Goal: Check status: Check status

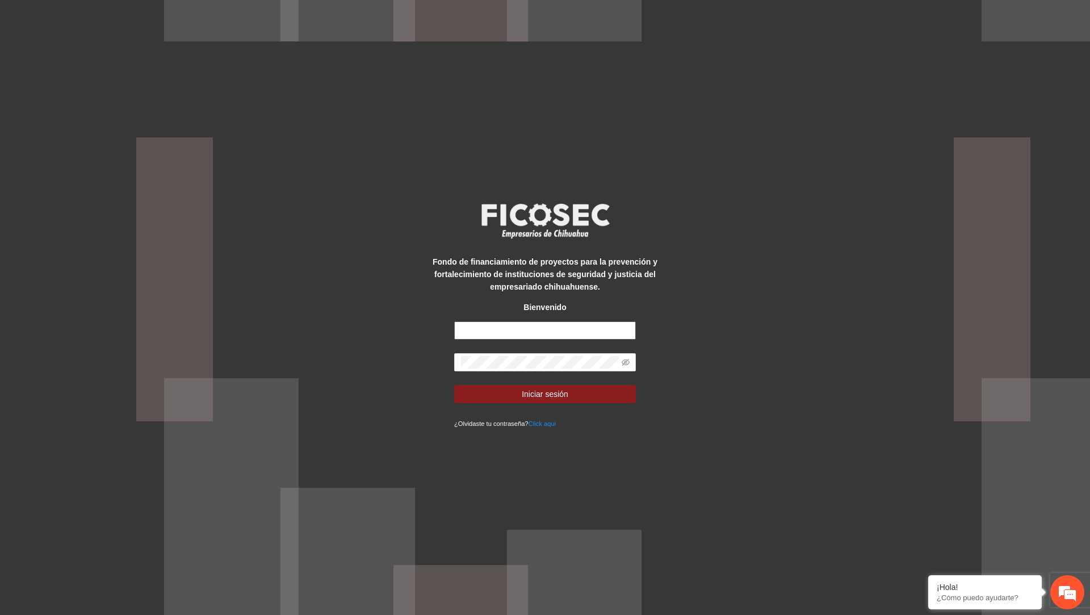
click at [536, 336] on input "text" at bounding box center [545, 330] width 182 height 18
click at [535, 332] on input "text" at bounding box center [545, 330] width 182 height 18
type input "**********"
click at [520, 370] on span at bounding box center [545, 362] width 182 height 18
click at [454, 385] on button "Iniciar sesión" at bounding box center [545, 394] width 182 height 18
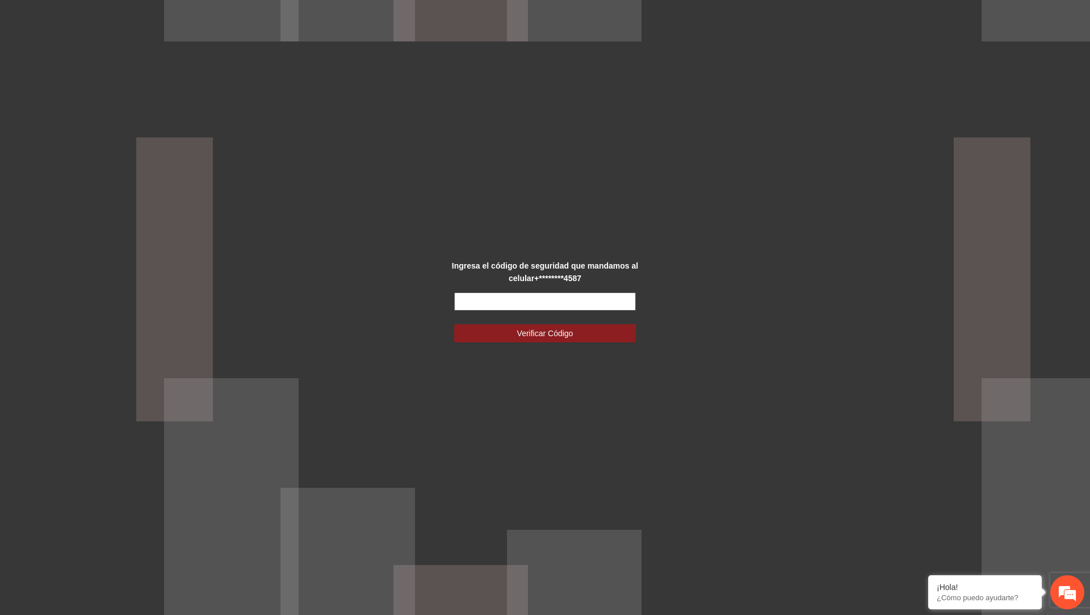
click at [483, 302] on input "text" at bounding box center [545, 301] width 182 height 18
type input "******"
click at [454, 324] on button "Verificar Código" at bounding box center [545, 333] width 182 height 18
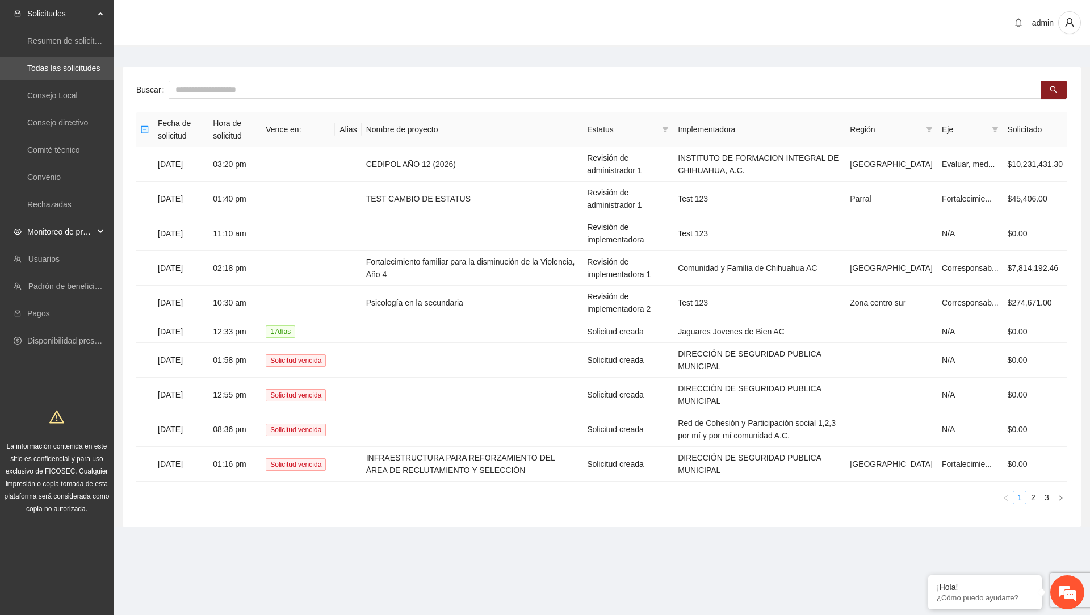
click at [86, 228] on span "Monitoreo de proyectos" at bounding box center [60, 231] width 67 height 23
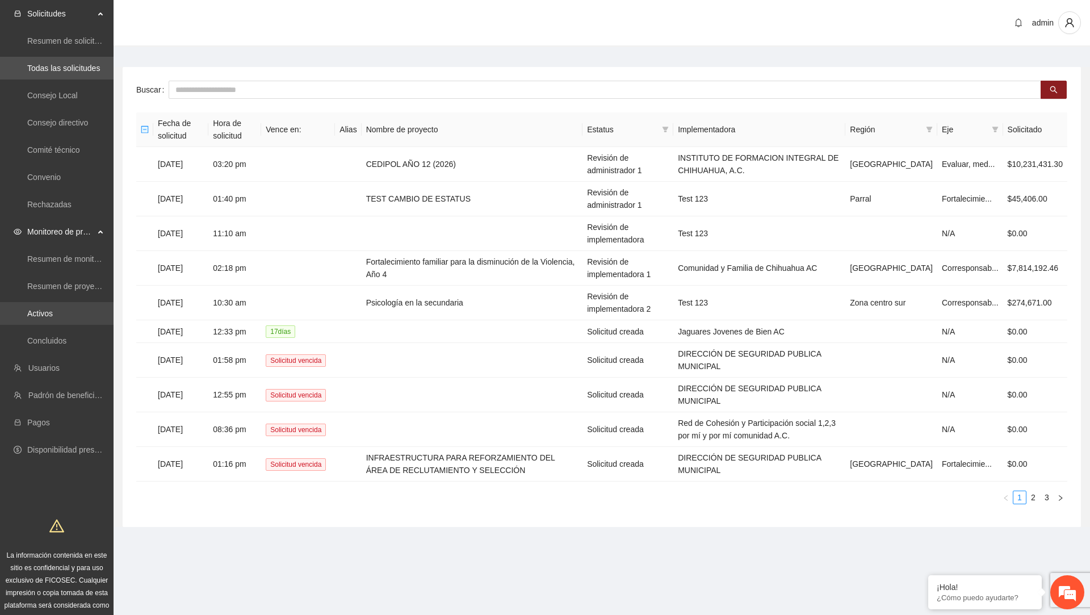
click at [53, 313] on link "Activos" at bounding box center [40, 313] width 26 height 9
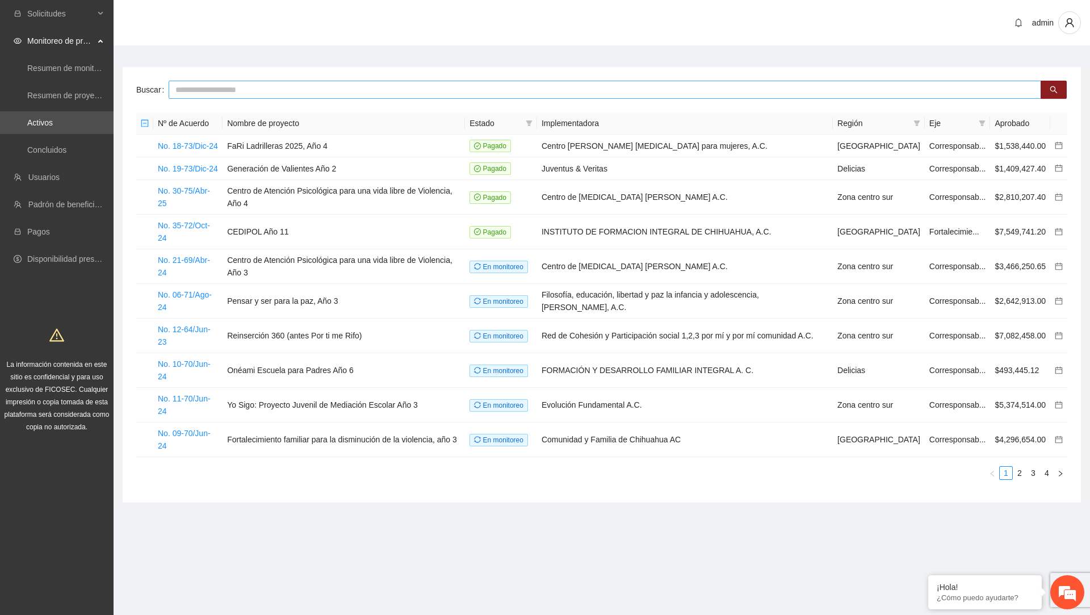
click at [336, 81] on input "text" at bounding box center [605, 90] width 873 height 18
type input "**********"
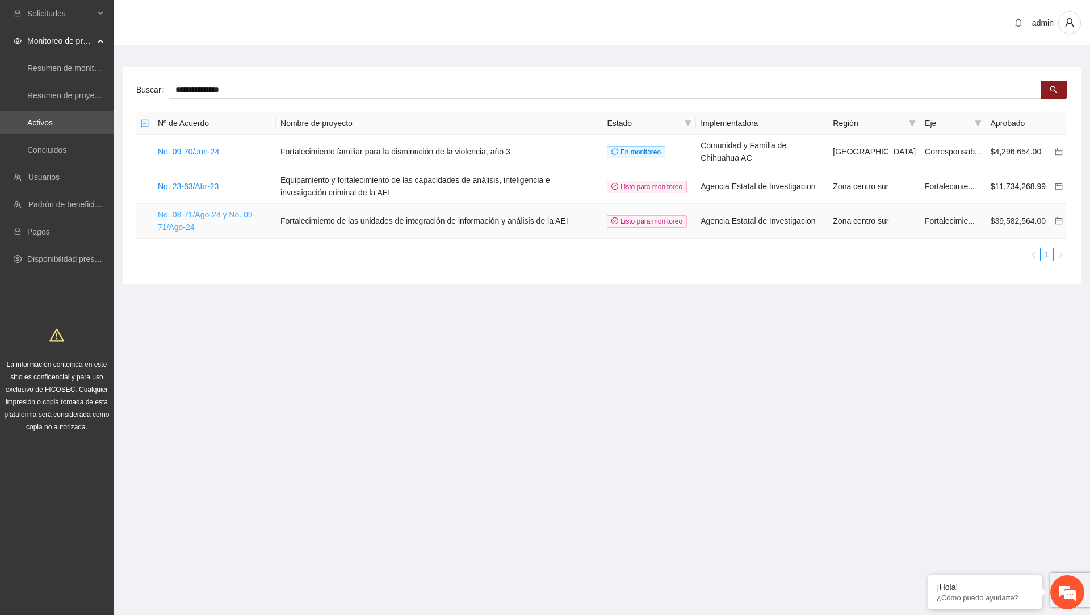
click at [208, 216] on link "No. 08-71/Ago-24 y No. 09-71/Ago-24" at bounding box center [206, 221] width 97 height 22
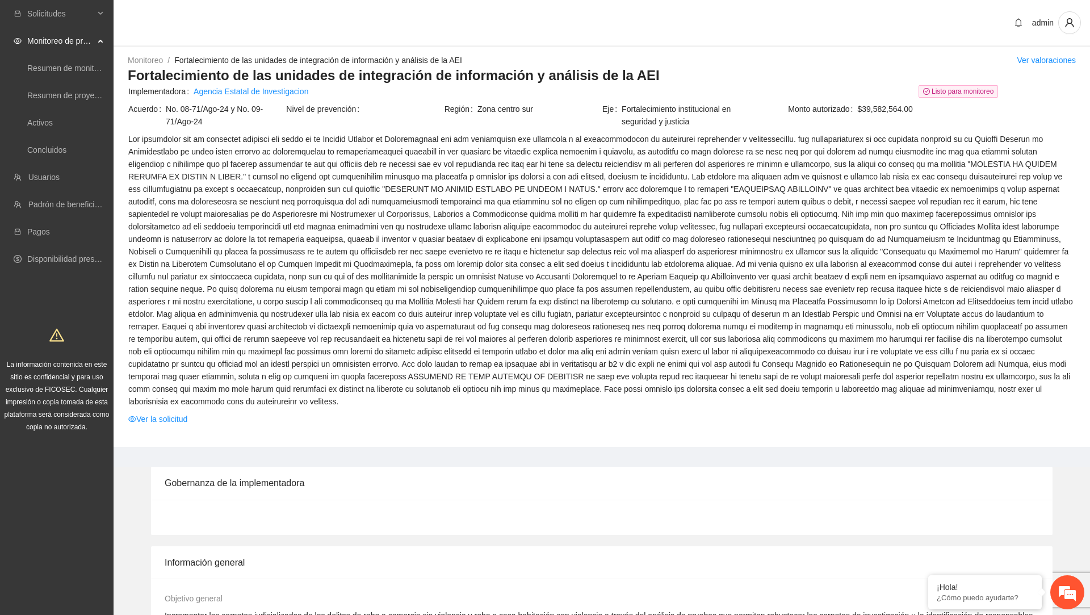
scroll to position [883, 0]
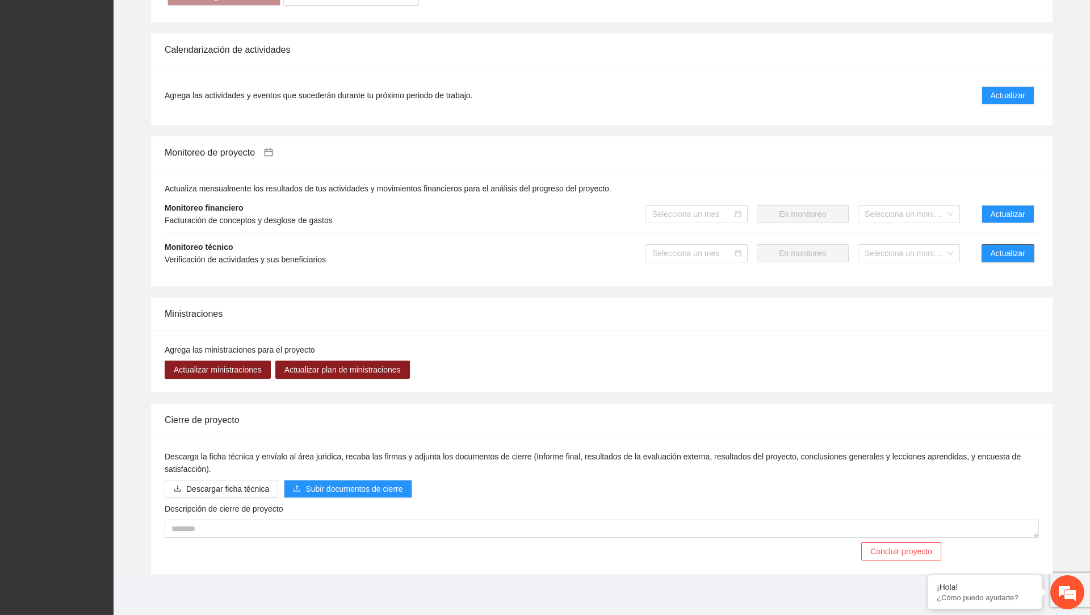
click at [1001, 252] on span "Actualizar" at bounding box center [1008, 253] width 35 height 12
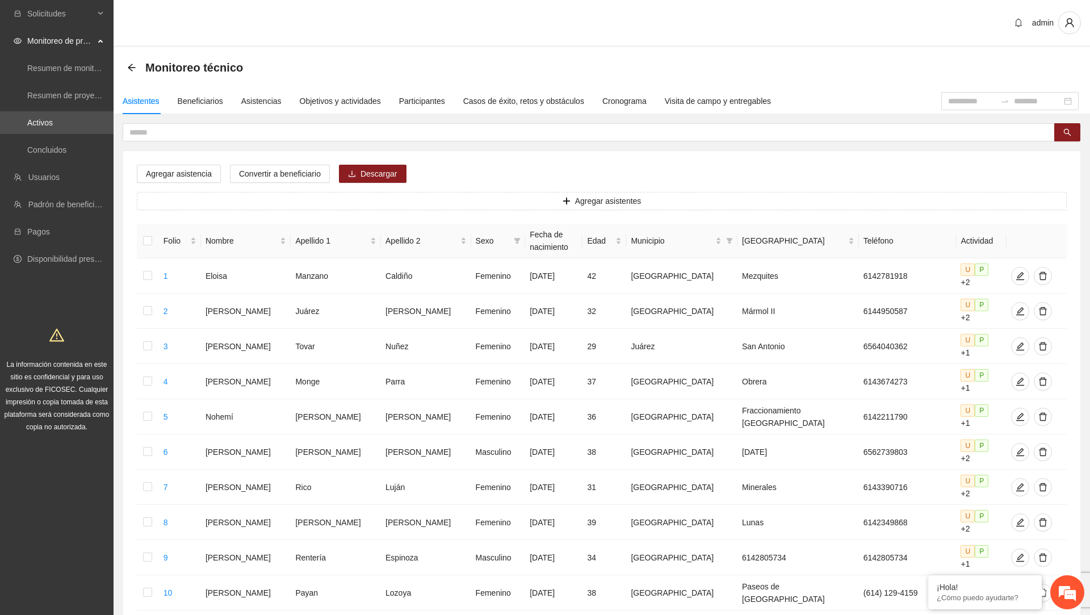
click at [390, 107] on div "Asistentes Beneficiarios Asistencias Objetivos y actividades Participantes Caso…" at bounding box center [443, 101] width 658 height 26
click at [381, 102] on div "Objetivos y actividades" at bounding box center [340, 101] width 81 height 12
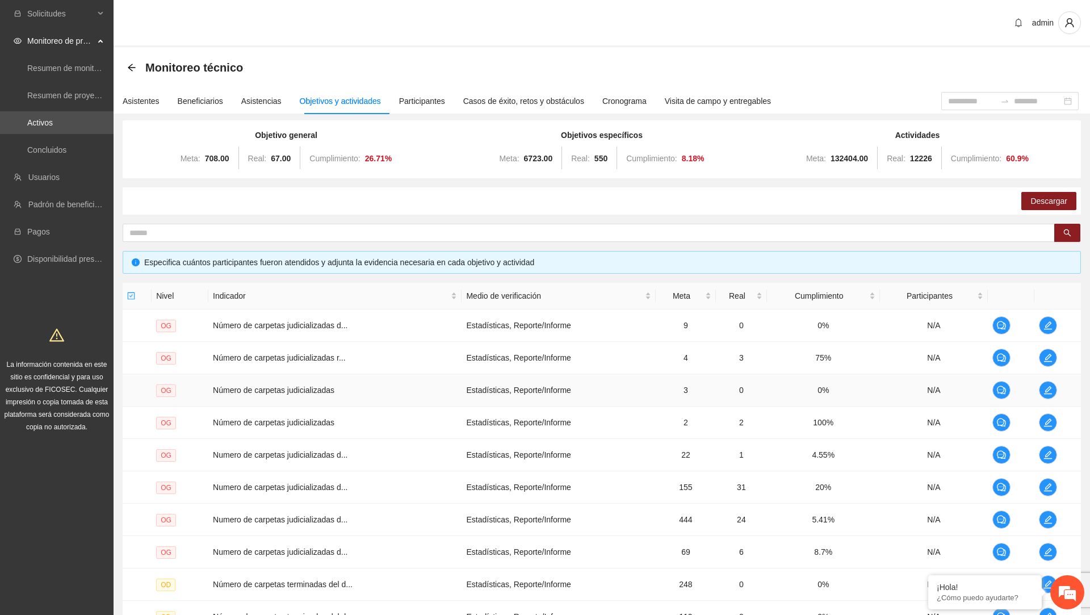
scroll to position [125, 0]
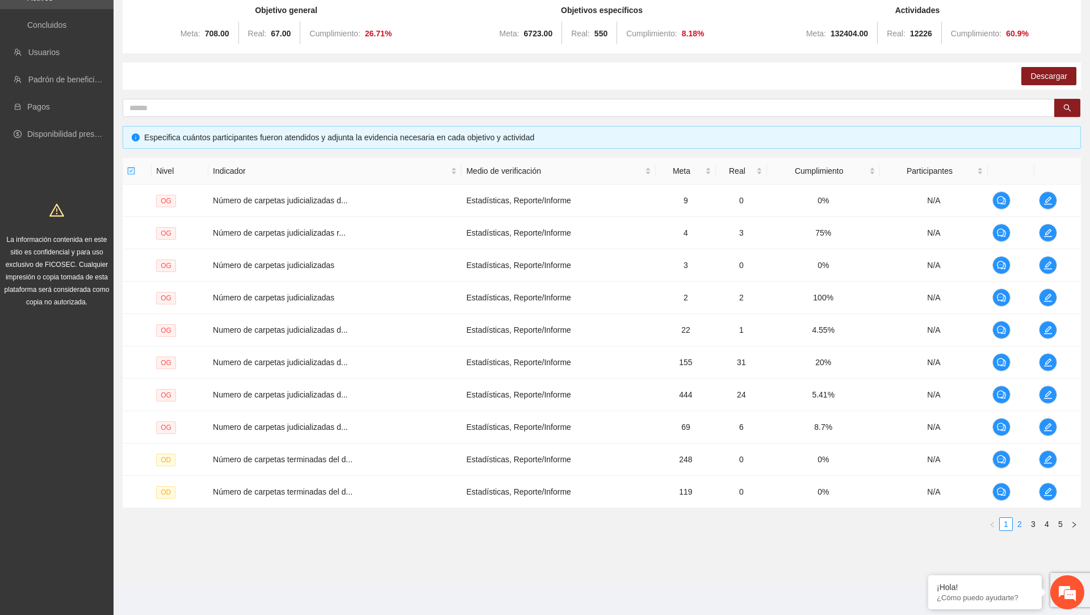
click at [1021, 519] on link "2" at bounding box center [1020, 524] width 12 height 12
click at [1033, 525] on link "3" at bounding box center [1033, 524] width 12 height 12
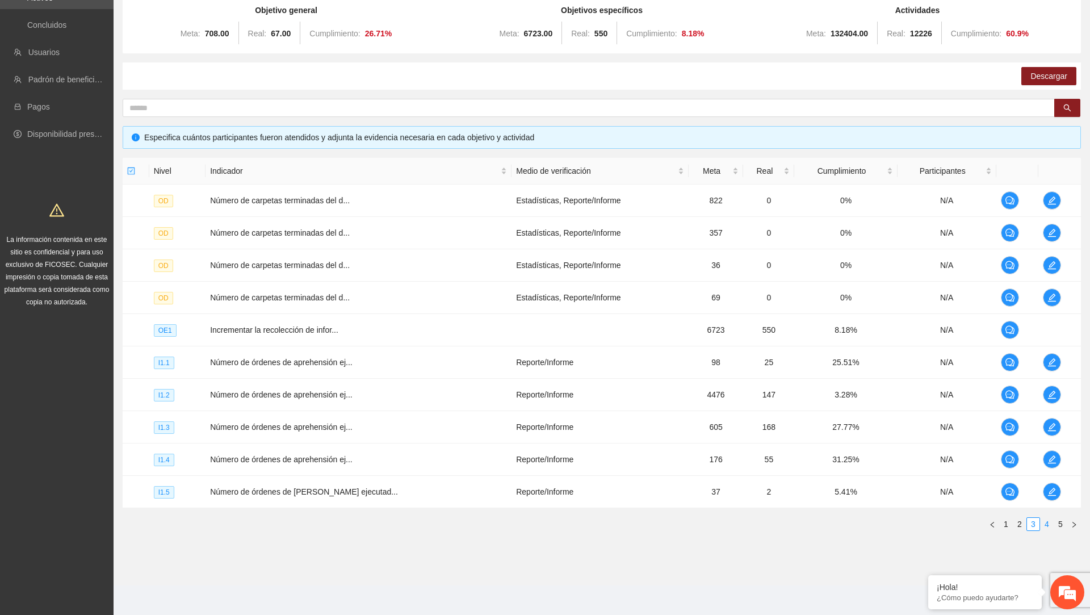
click at [1048, 521] on link "4" at bounding box center [1047, 524] width 12 height 12
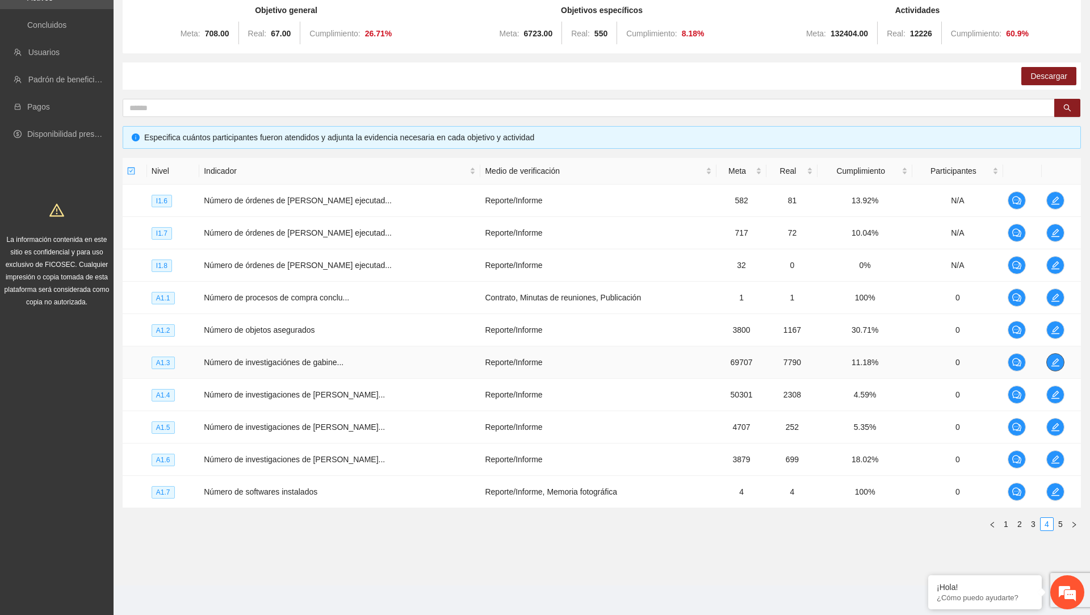
click at [1059, 358] on icon "edit" at bounding box center [1055, 362] width 9 height 9
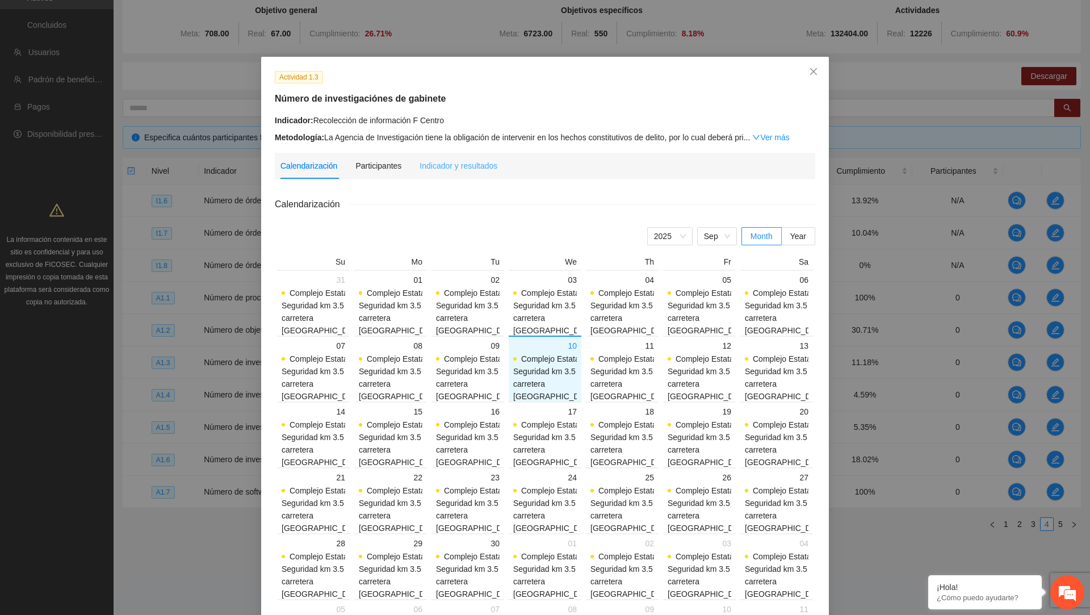
click at [475, 158] on div "Indicador y resultados" at bounding box center [459, 166] width 78 height 26
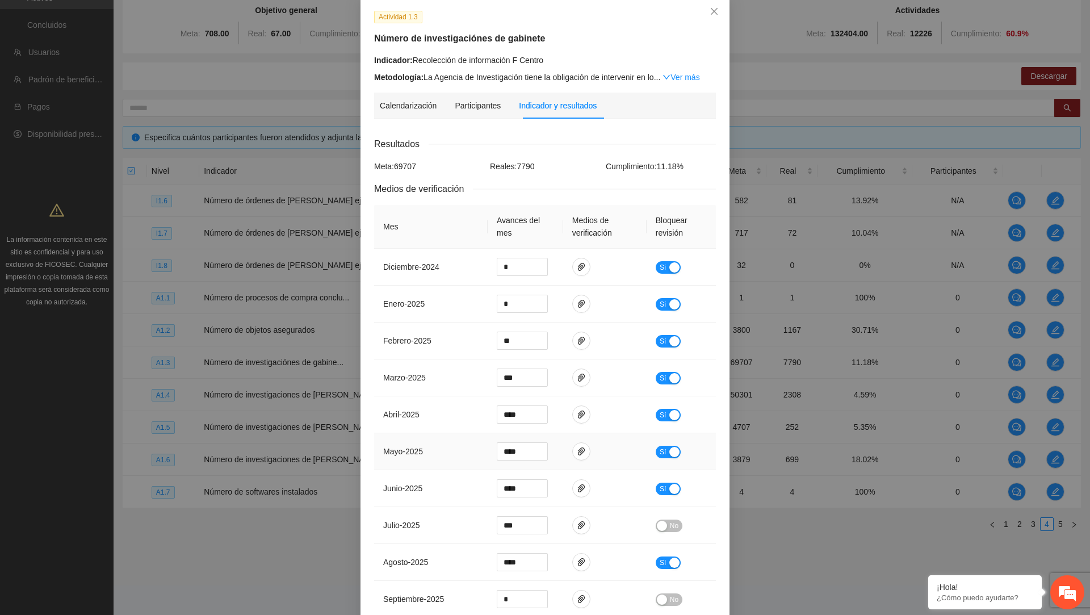
scroll to position [112, 0]
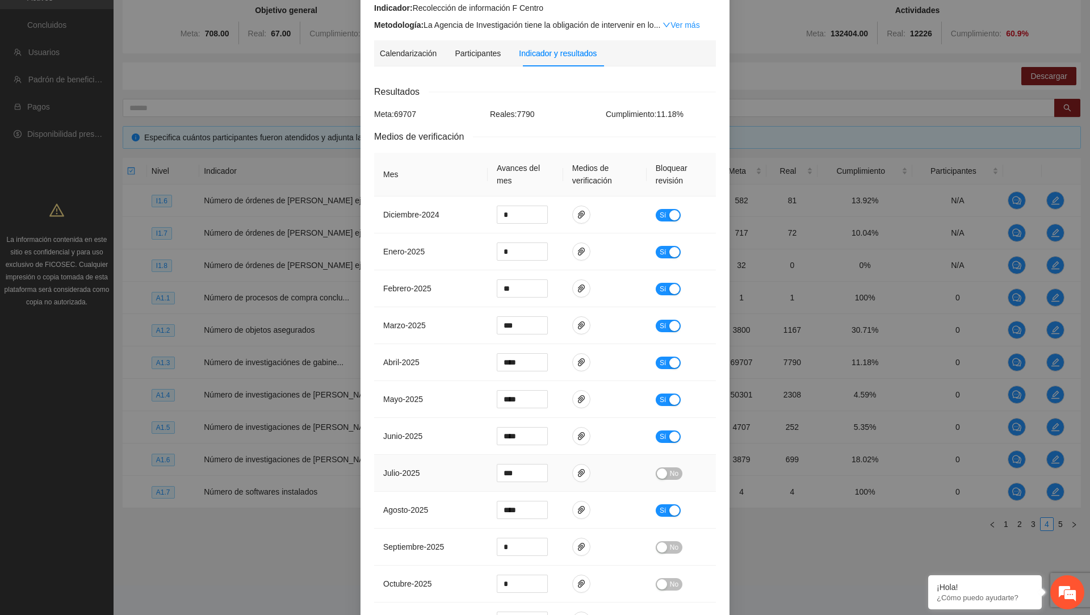
click at [412, 474] on span "julio - 2025" at bounding box center [401, 473] width 37 height 9
click at [576, 472] on span "paper-clip" at bounding box center [581, 473] width 17 height 9
click at [661, 421] on icon "delete" at bounding box center [660, 421] width 8 height 8
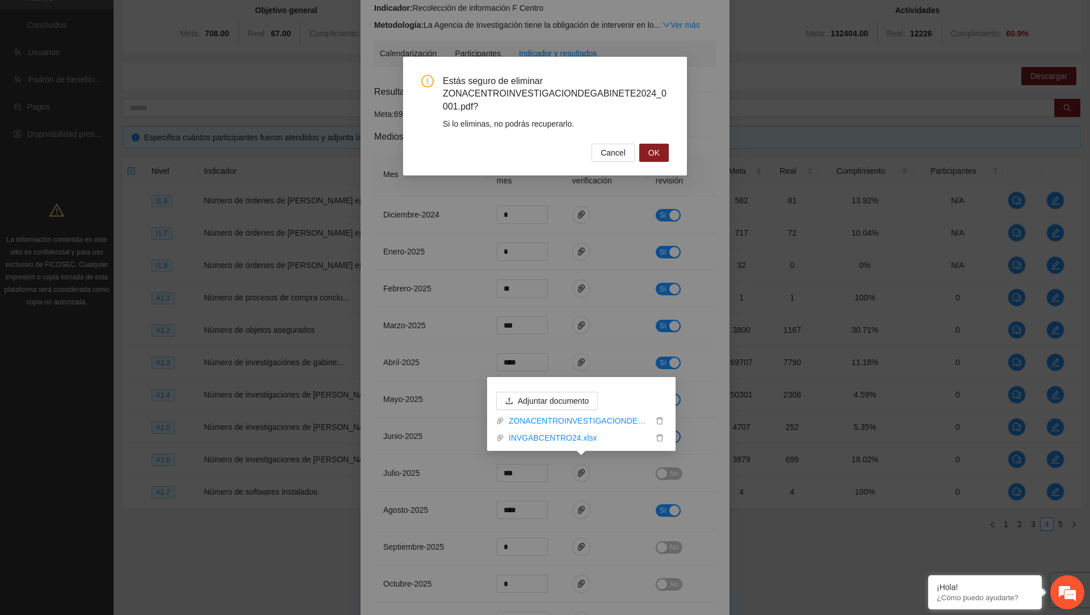
click at [428, 455] on div "Estás seguro de eliminar ZONACENTROINVESTIGACIONDEGABINETE2024_0001.pdf? Si lo …" at bounding box center [545, 307] width 1090 height 615
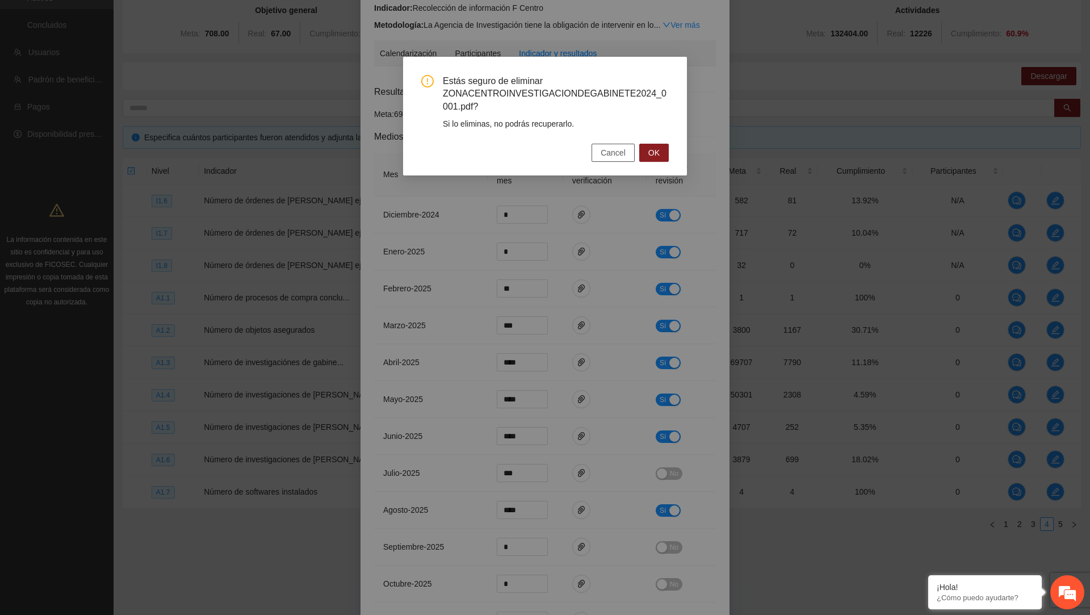
click at [605, 155] on span "Cancel" at bounding box center [613, 153] width 25 height 12
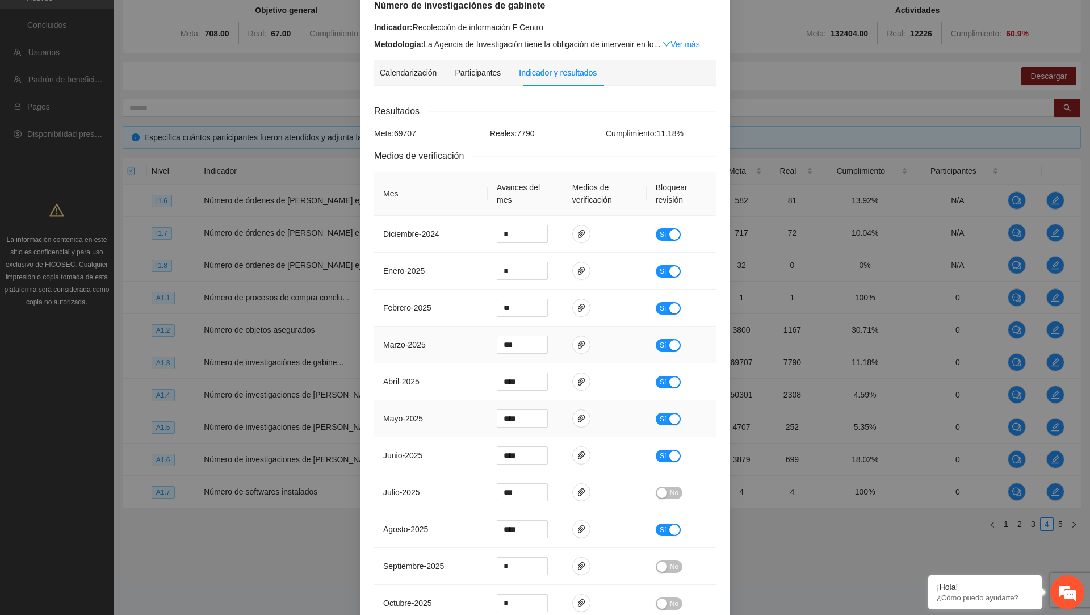
scroll to position [95, 0]
click at [588, 488] on span "paper-clip" at bounding box center [581, 490] width 17 height 9
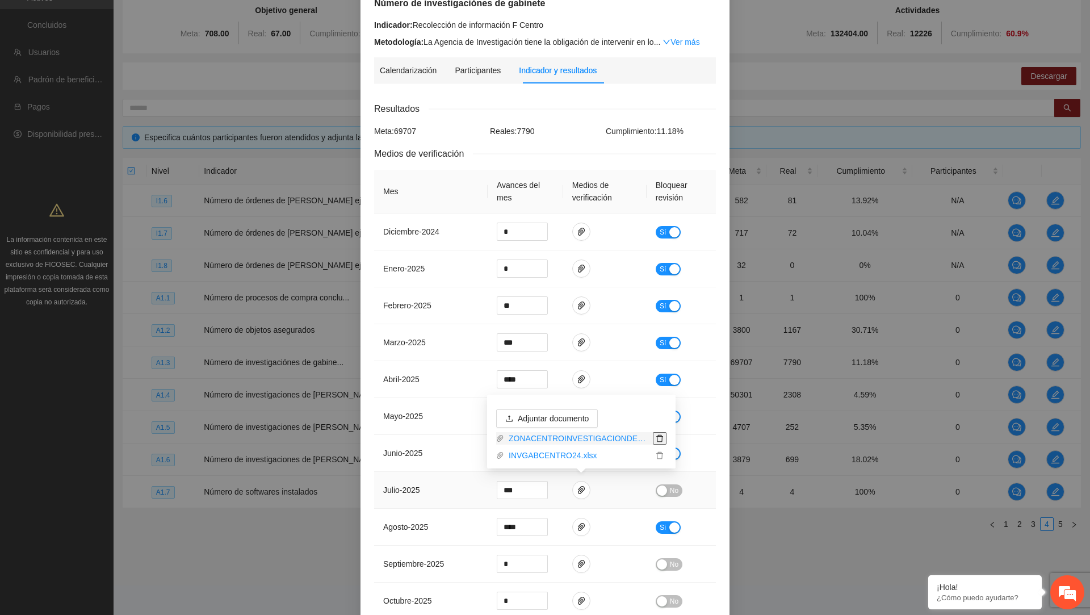
click at [659, 438] on icon "delete" at bounding box center [660, 438] width 8 height 8
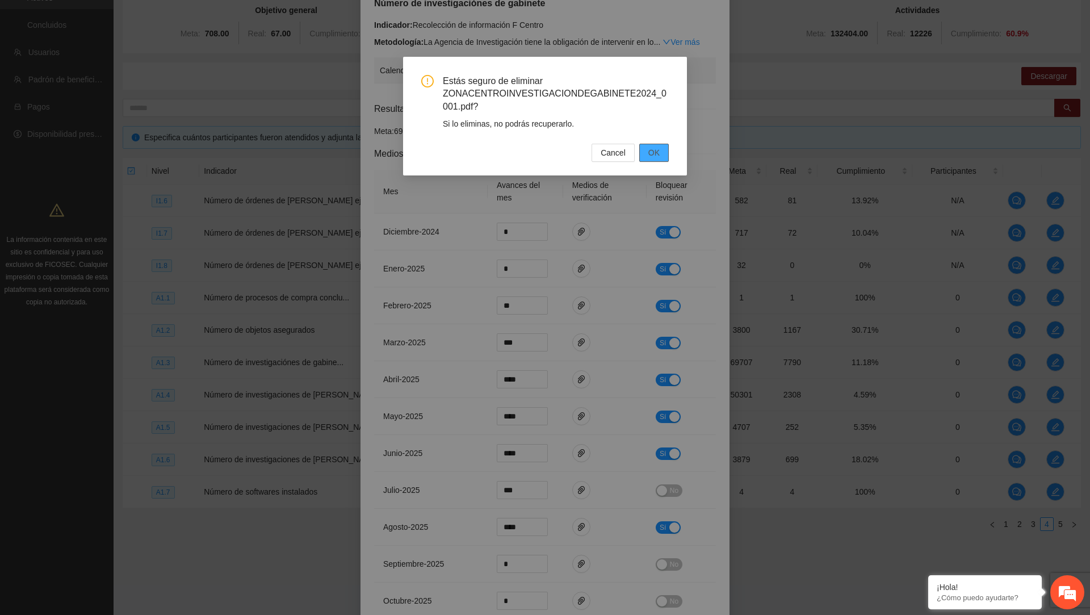
click at [654, 156] on span "OK" at bounding box center [654, 153] width 11 height 12
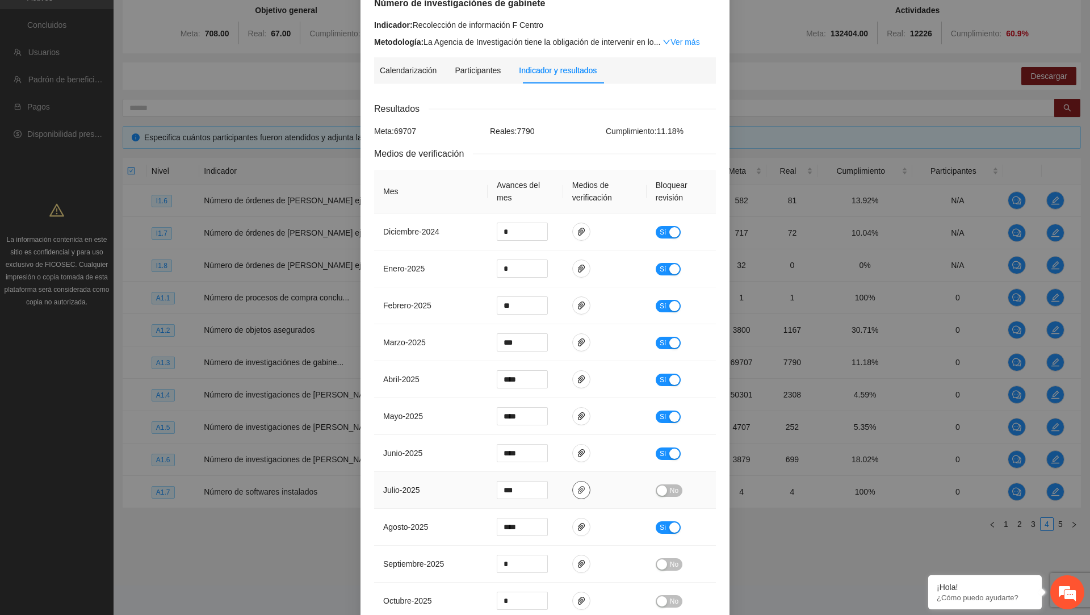
click at [585, 487] on icon "paper-clip" at bounding box center [581, 490] width 7 height 8
click at [661, 458] on icon "delete" at bounding box center [660, 456] width 8 height 8
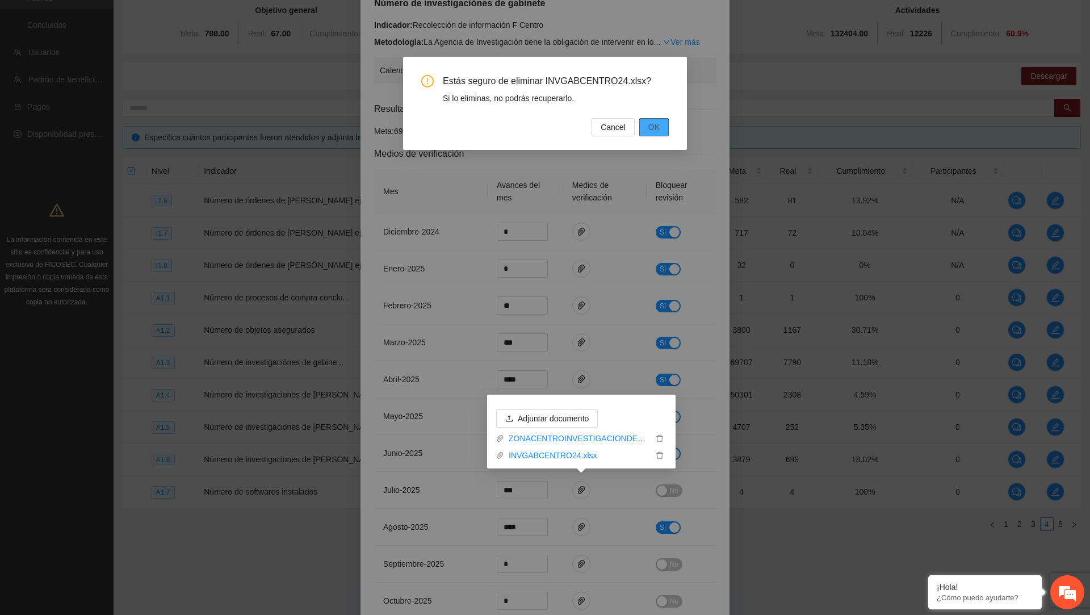
click at [661, 122] on button "OK" at bounding box center [655, 127] width 30 height 18
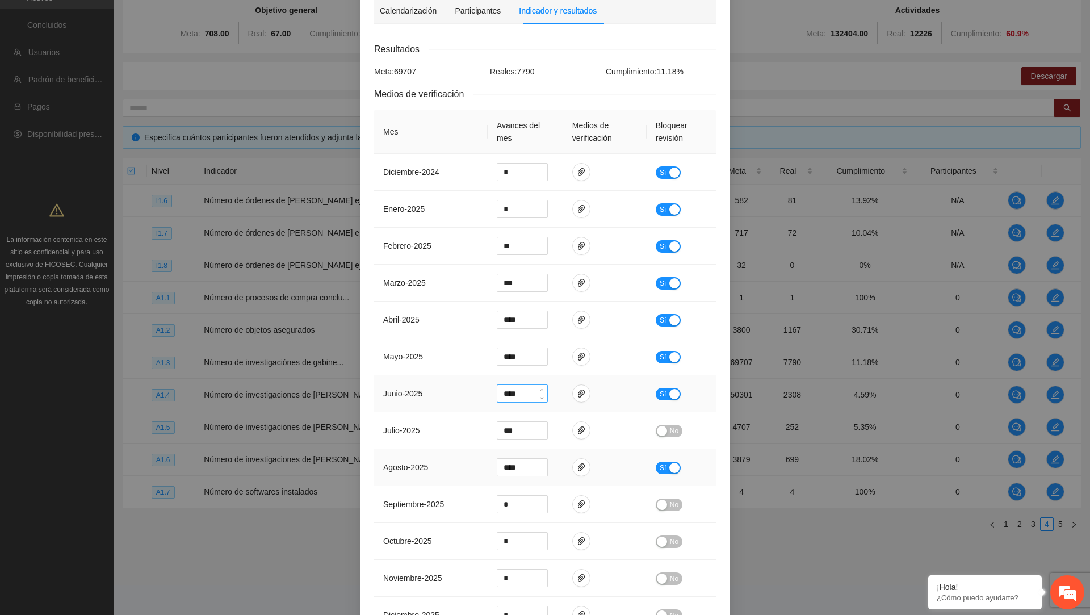
scroll to position [189, 0]
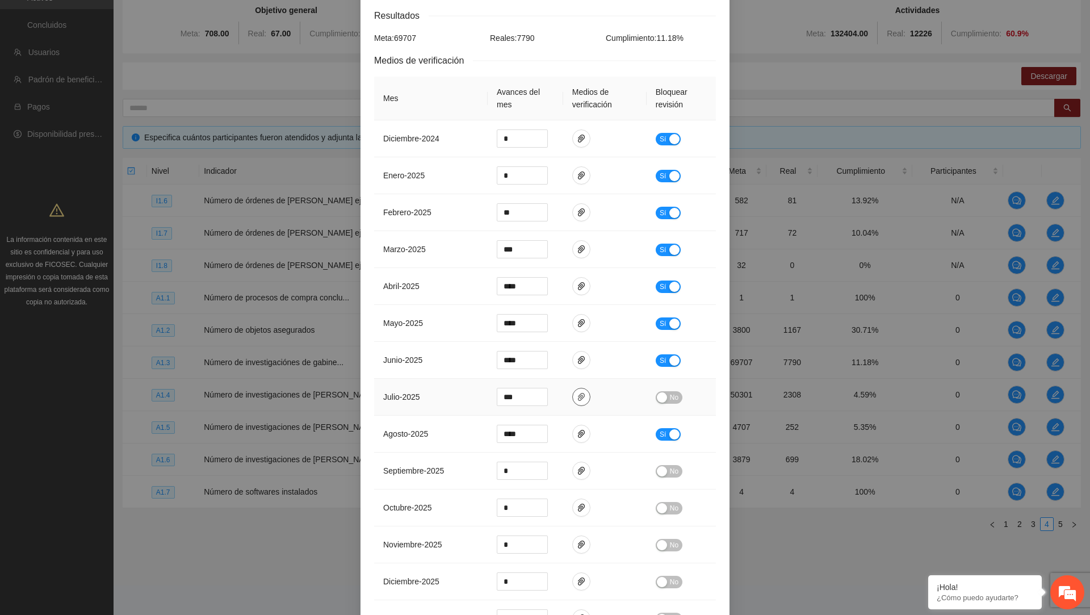
click at [578, 399] on icon "paper-clip" at bounding box center [581, 396] width 9 height 9
click at [419, 393] on span "julio - 2025" at bounding box center [401, 396] width 37 height 9
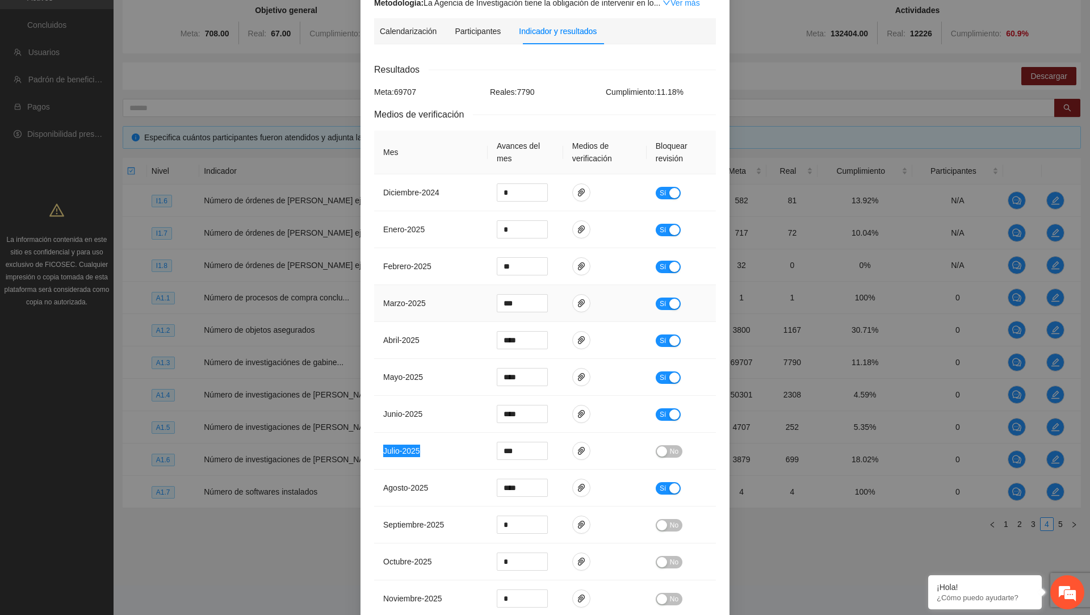
scroll to position [136, 0]
click at [582, 450] on icon "paper-clip" at bounding box center [581, 449] width 7 height 8
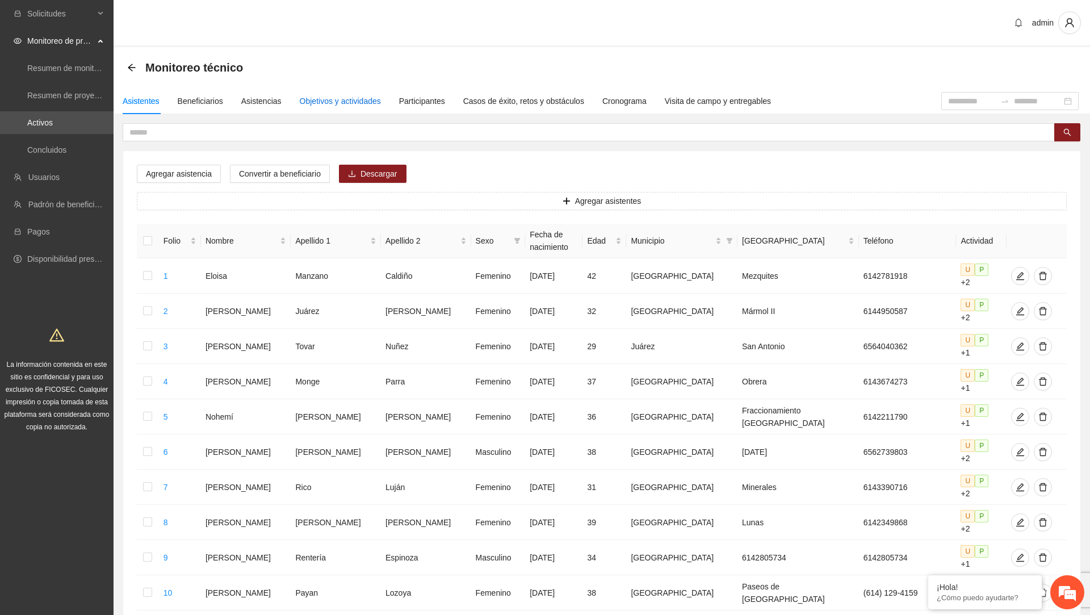
click at [366, 102] on div "Objetivos y actividades" at bounding box center [340, 101] width 81 height 12
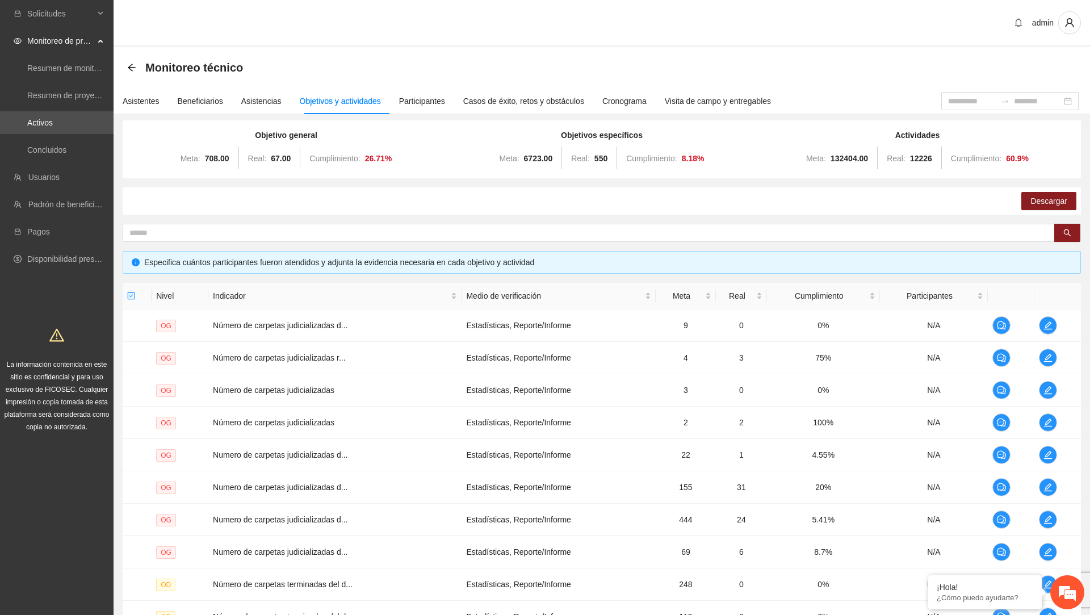
click at [344, 95] on div "Objetivos y actividades" at bounding box center [340, 101] width 81 height 12
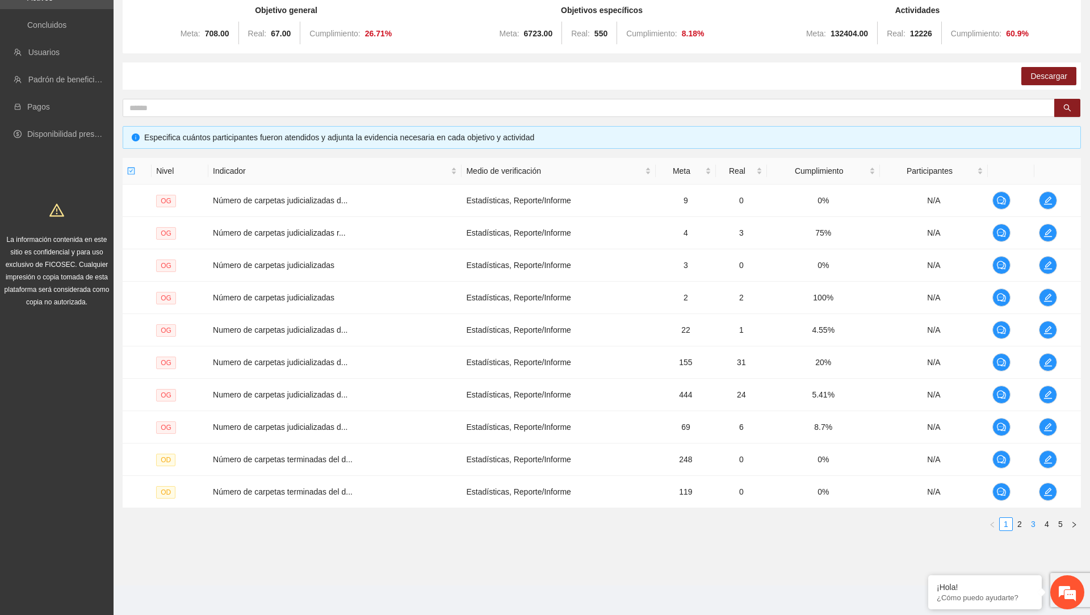
click at [1033, 524] on link "3" at bounding box center [1033, 524] width 12 height 12
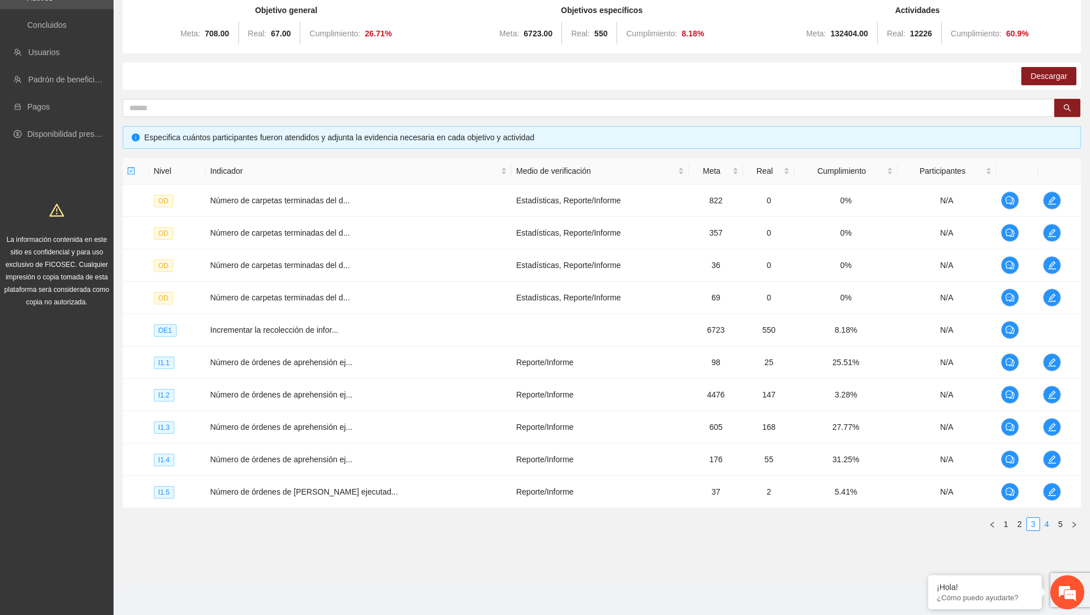
click at [1048, 522] on link "4" at bounding box center [1047, 524] width 12 height 12
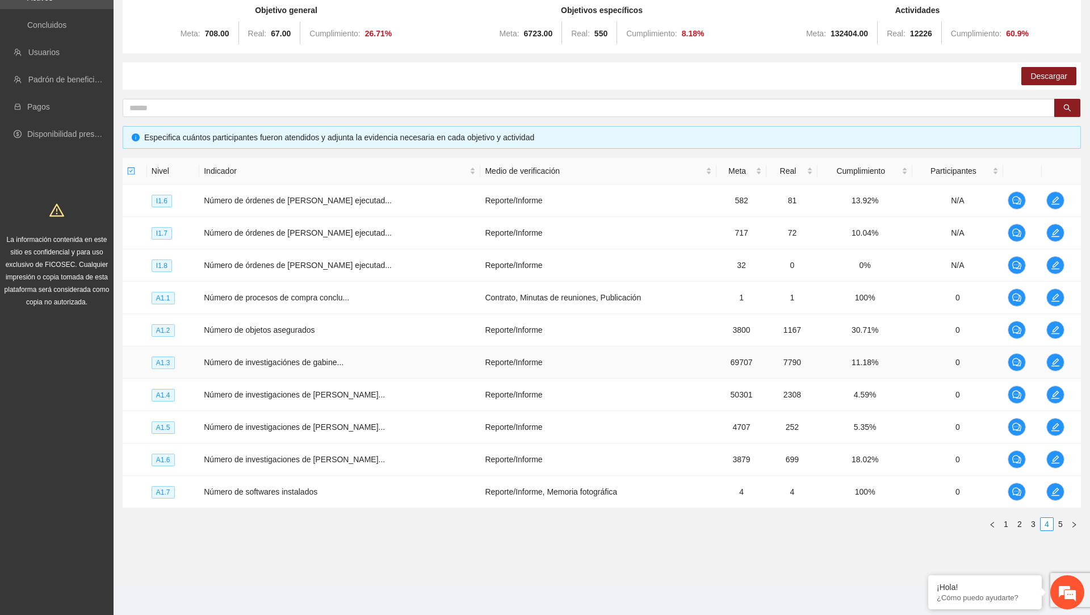
click at [1063, 357] on td at bounding box center [1061, 362] width 39 height 32
click at [1059, 360] on span "edit" at bounding box center [1055, 362] width 17 height 9
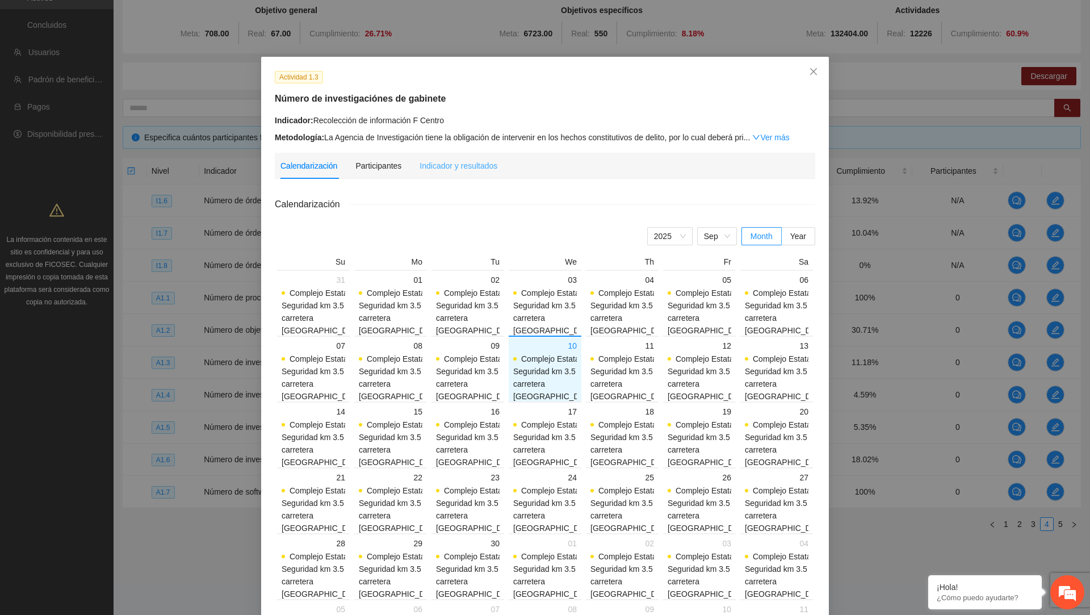
click at [477, 173] on div "Indicador y resultados" at bounding box center [459, 166] width 78 height 26
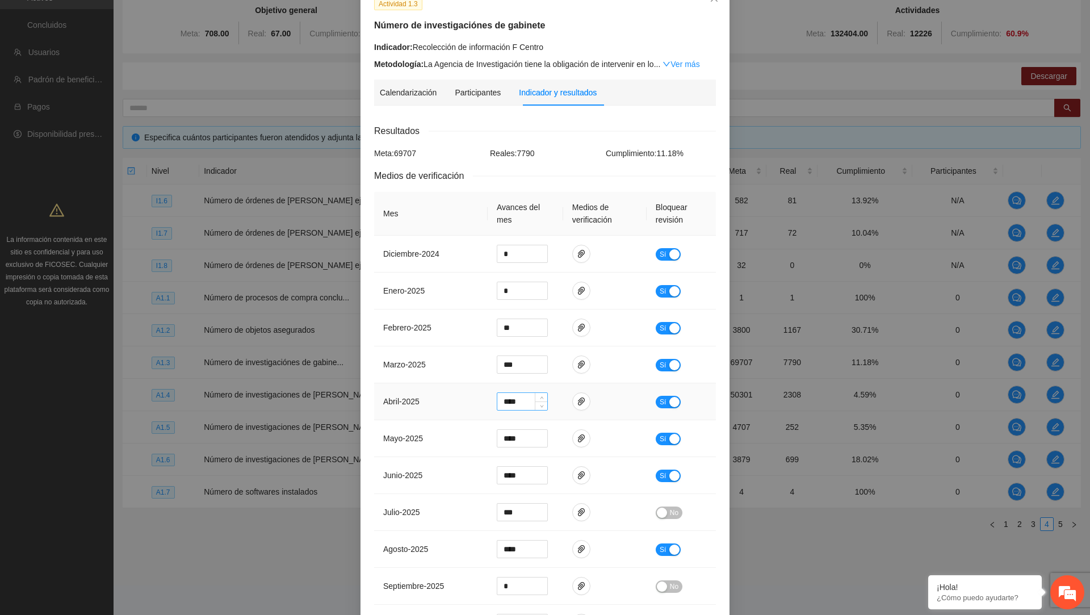
scroll to position [330, 0]
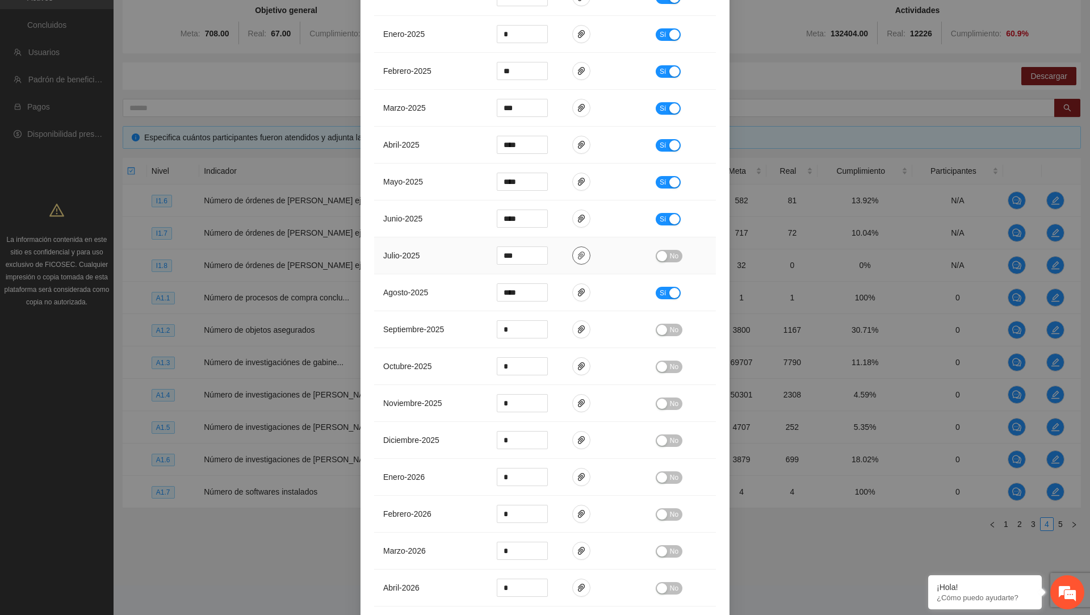
click at [580, 257] on icon "paper-clip" at bounding box center [581, 256] width 7 height 8
click at [586, 296] on button "button" at bounding box center [581, 292] width 18 height 18
click at [403, 288] on span "agosto - 2025" at bounding box center [405, 292] width 45 height 9
click at [581, 181] on icon "paper-clip" at bounding box center [581, 182] width 7 height 8
click at [304, 187] on div "Actividad 1.3 Número de investigaciónes de gabinete Indicador: Recolección de i…" at bounding box center [545, 307] width 1090 height 615
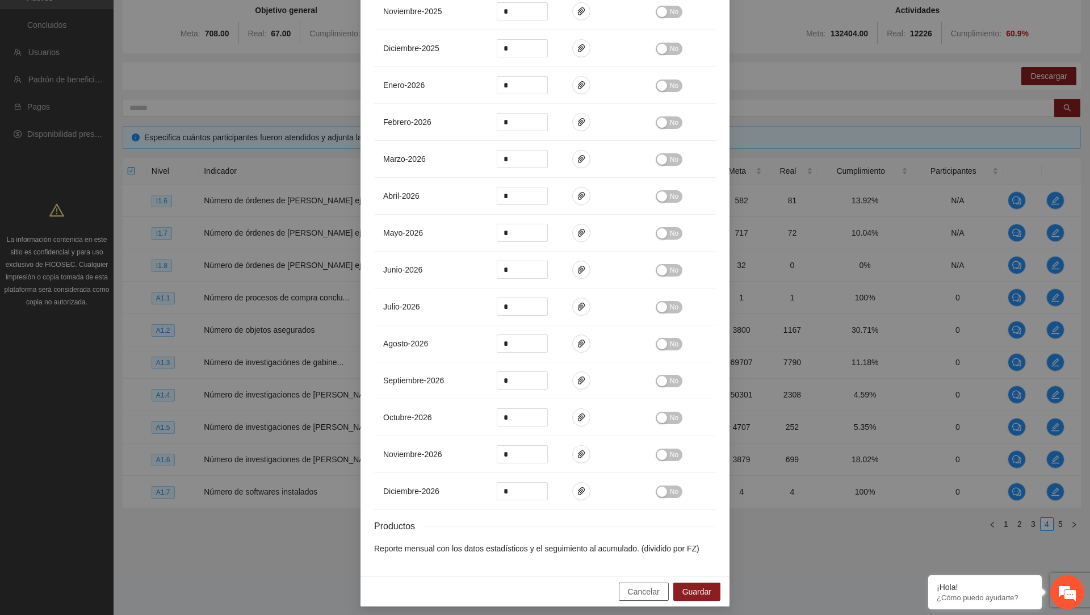
click at [641, 592] on span "Cancelar" at bounding box center [644, 592] width 32 height 12
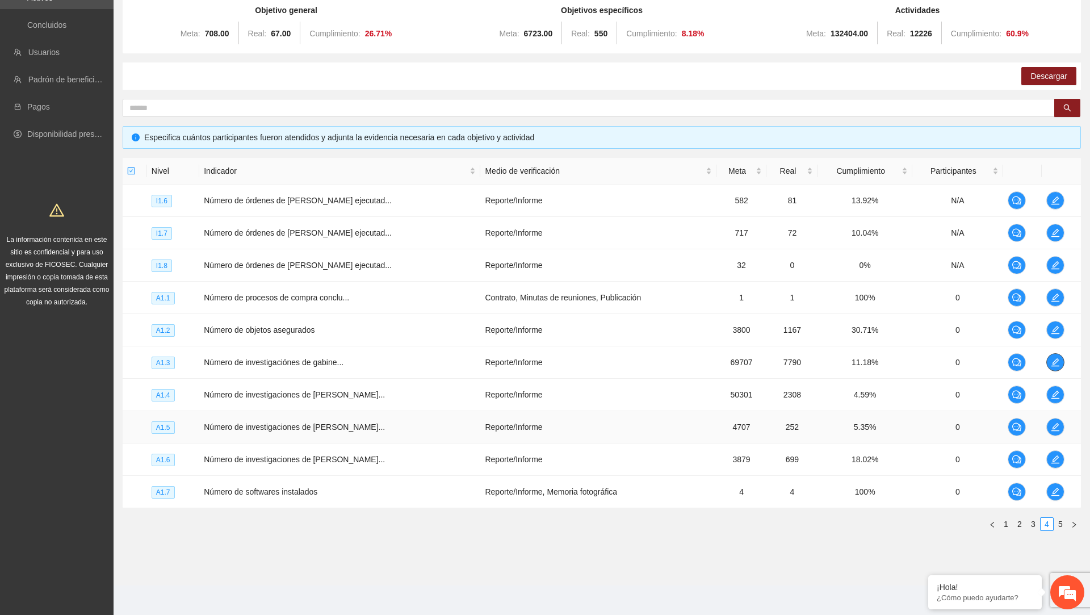
scroll to position [0, 0]
